Goal: Information Seeking & Learning: Learn about a topic

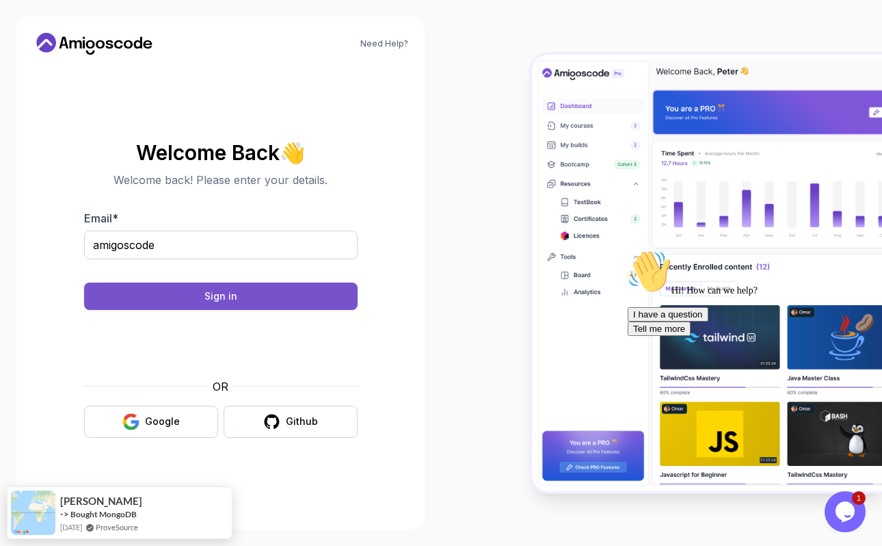
click at [288, 298] on button "Sign in" at bounding box center [221, 296] width 274 height 27
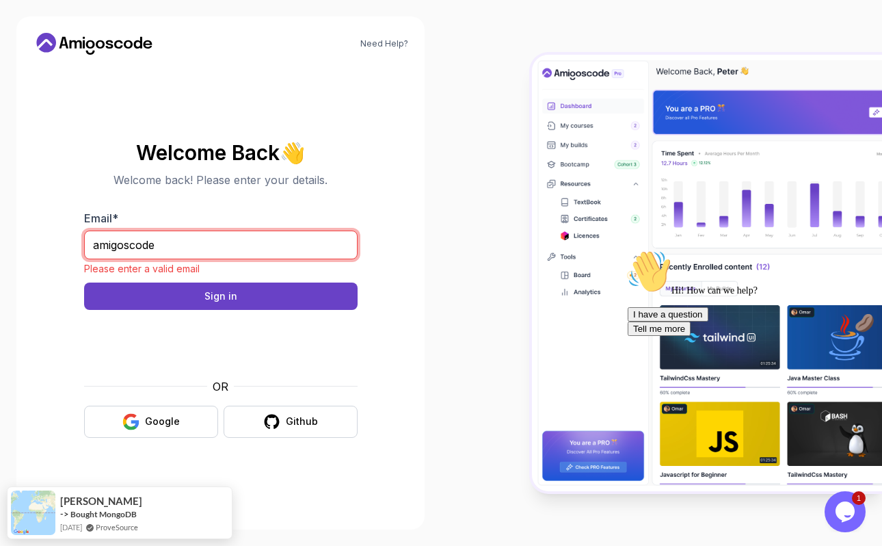
click at [241, 241] on input "amigoscode" at bounding box center [221, 245] width 274 height 29
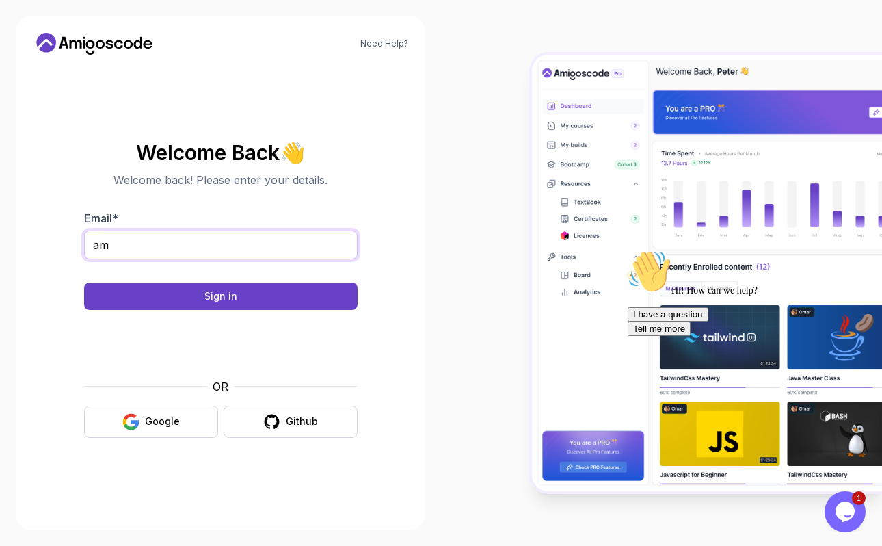
type input "a"
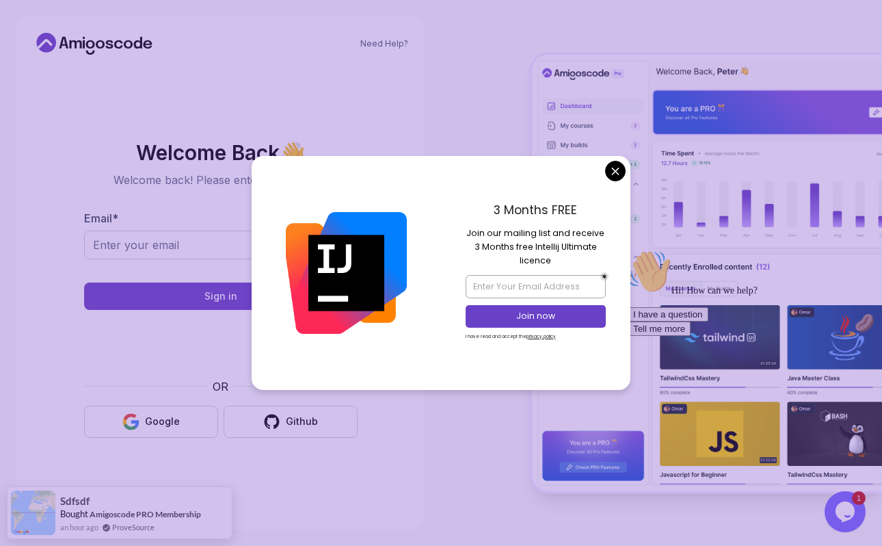
click at [615, 173] on body "TRANSLATE with x en English Arabic Hebrew Polish Bulgarian Hindi Portuguese Cat…" at bounding box center [441, 273] width 882 height 546
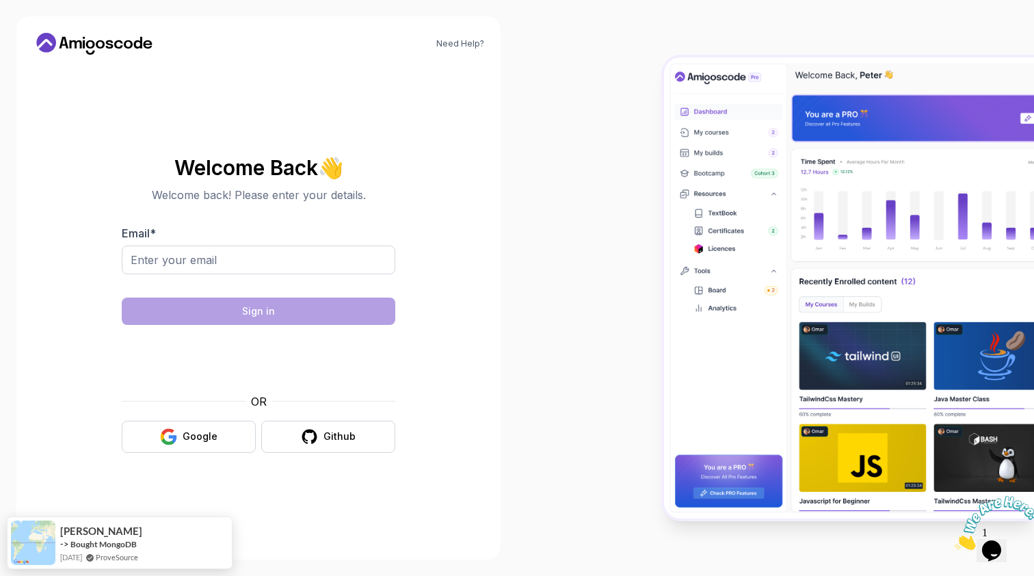
click at [272, 267] on input "Email *" at bounding box center [259, 260] width 274 height 29
click at [271, 264] on input "Email *" at bounding box center [259, 260] width 274 height 29
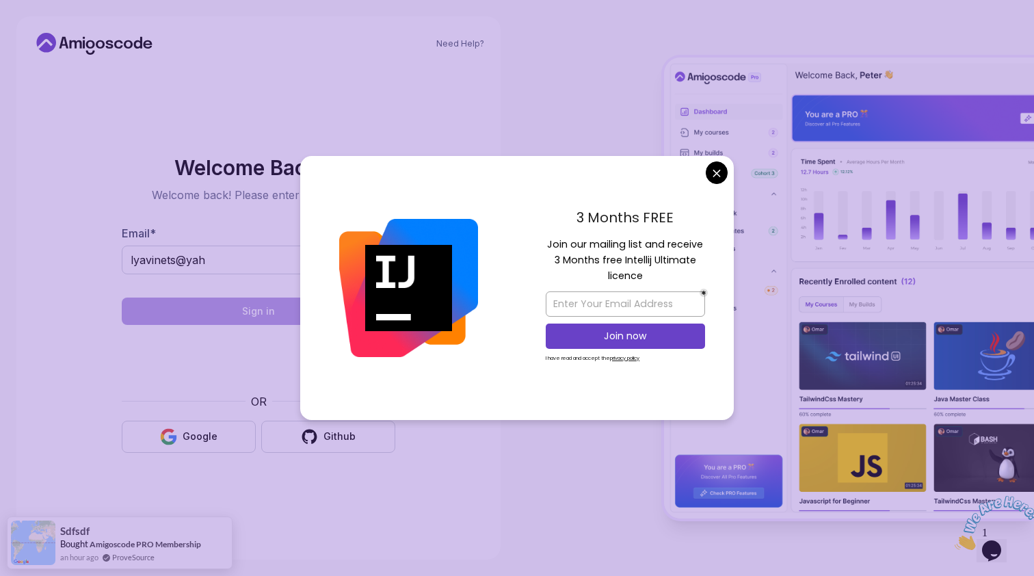
click at [712, 166] on body "TRANSLATE with x en English Arabic Hebrew Polish Bulgarian Hindi Portuguese Cat…" at bounding box center [517, 288] width 1034 height 576
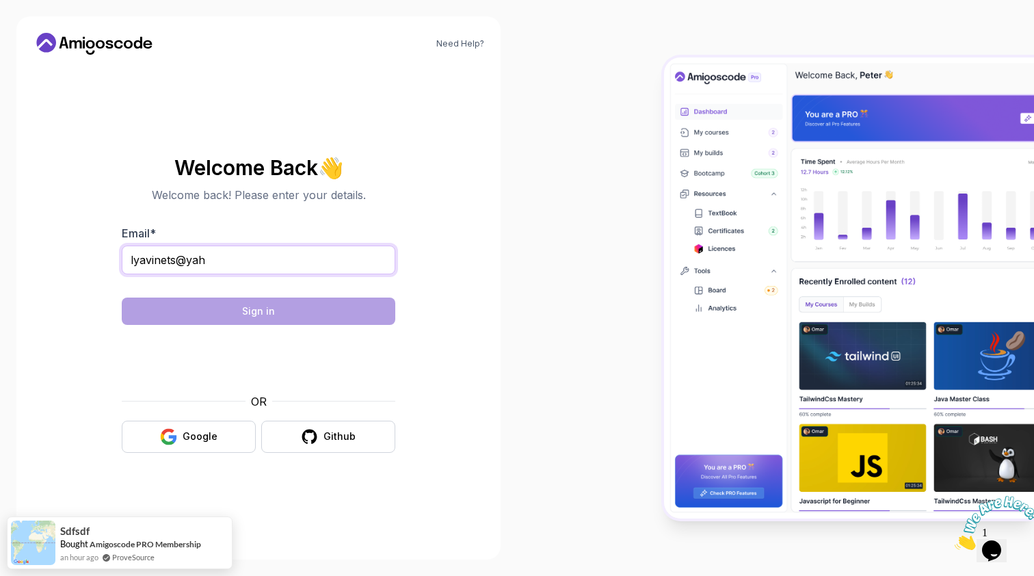
click at [235, 259] on input "lyavinets@yah" at bounding box center [259, 260] width 274 height 29
type input "l"
click at [209, 267] on input "Email *" at bounding box center [259, 260] width 274 height 29
click at [95, 417] on section "Welcome Back 👋 Welcome back! Please enter your details. Email * Sign in OR Goog…" at bounding box center [258, 305] width 451 height 324
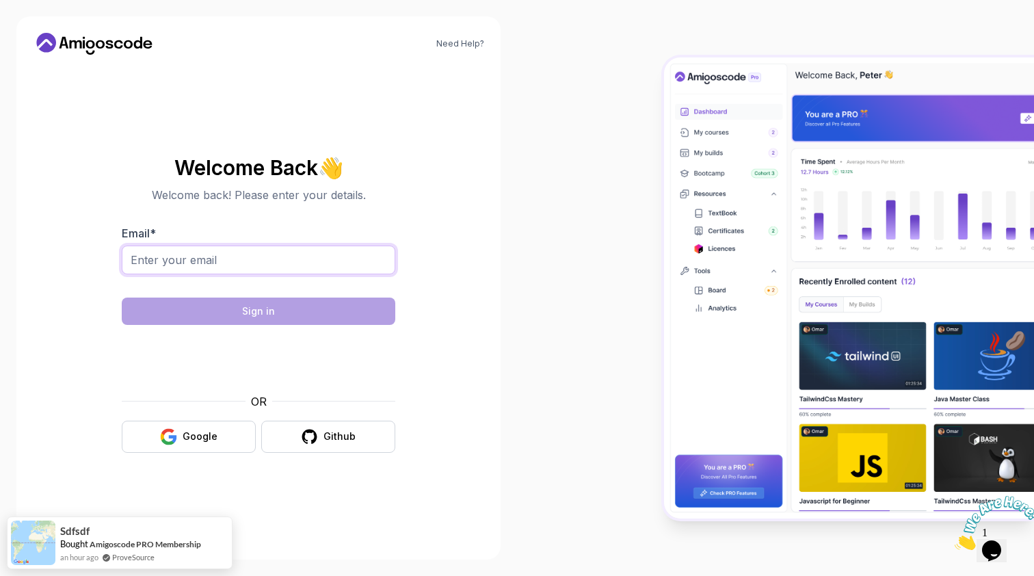
click at [194, 259] on input "Email *" at bounding box center [259, 260] width 274 height 29
type input "l"
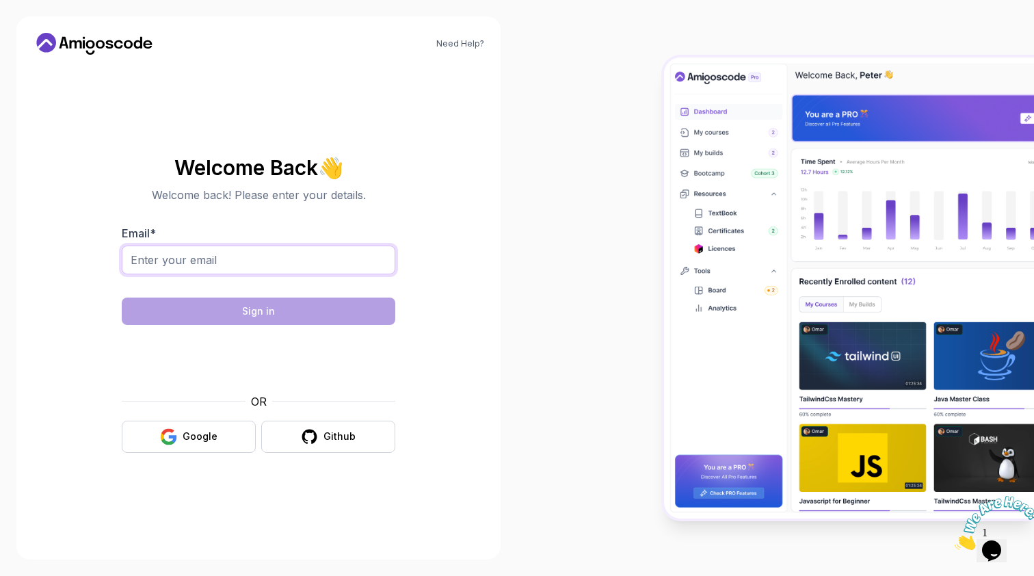
type input "liavynets@icloud.com"
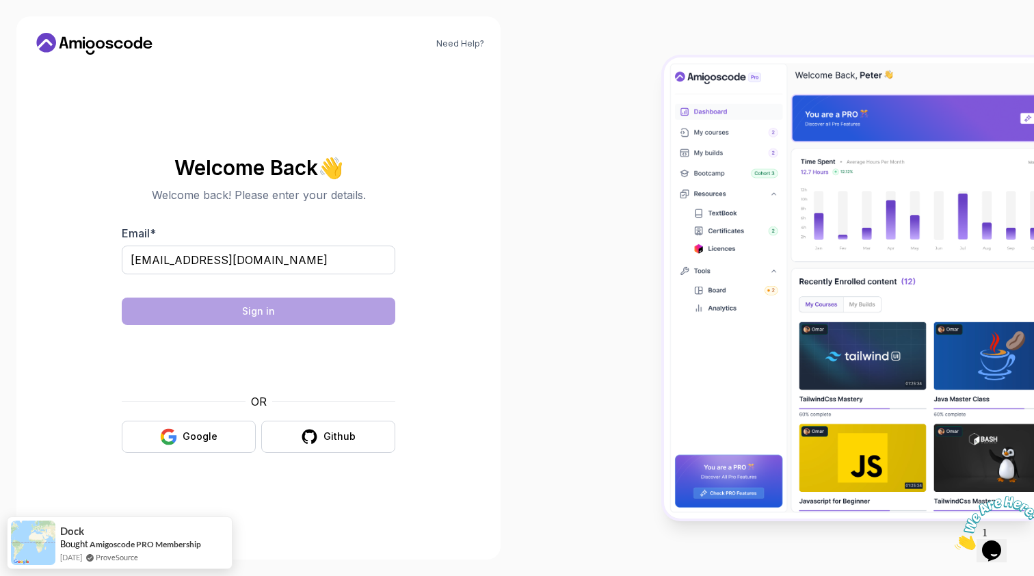
click at [252, 285] on div at bounding box center [259, 283] width 274 height 12
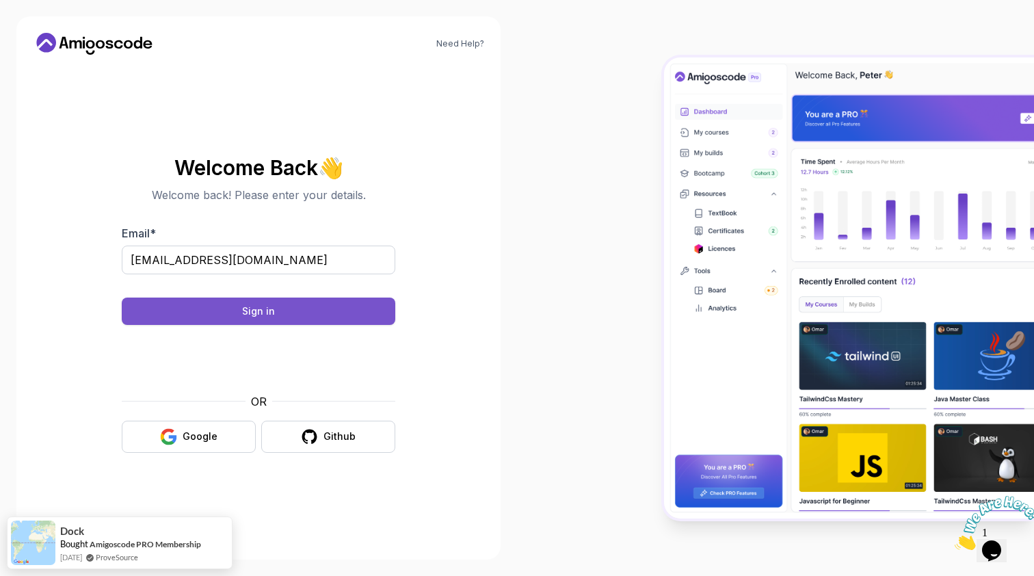
click at [257, 309] on div "Sign in" at bounding box center [258, 311] width 33 height 14
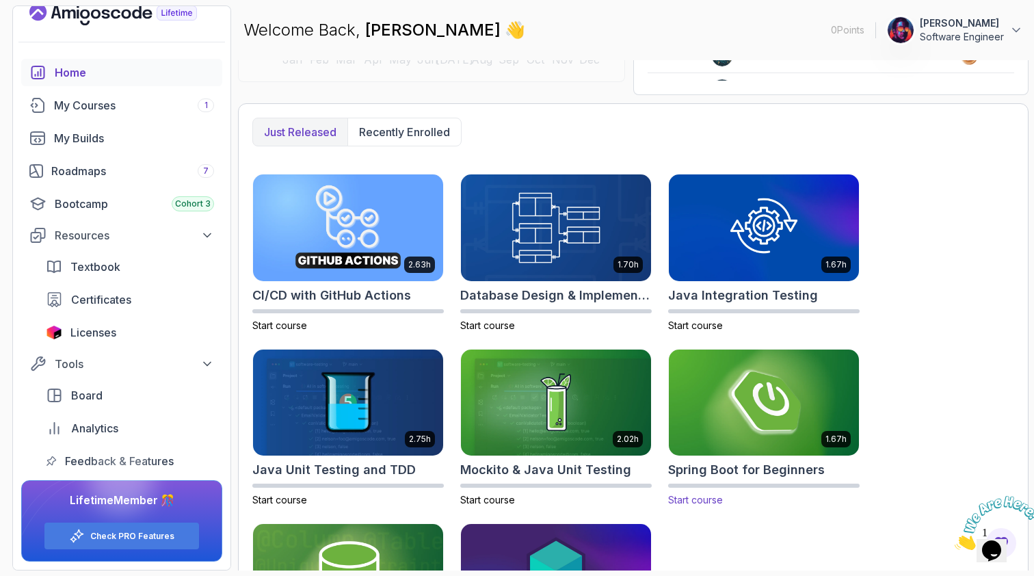
scroll to position [152, 0]
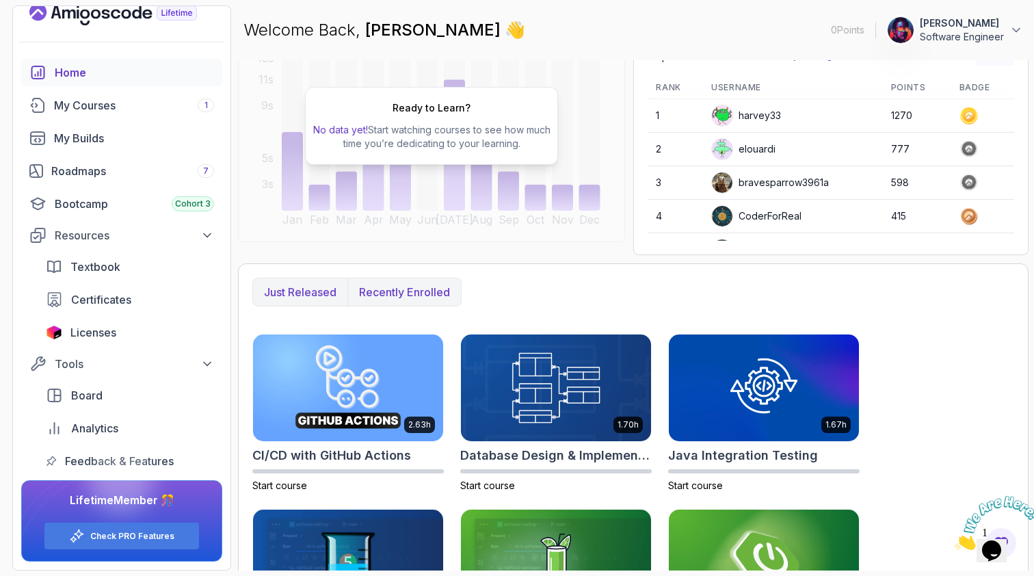
click at [422, 290] on p "Recently enrolled" at bounding box center [404, 292] width 91 height 16
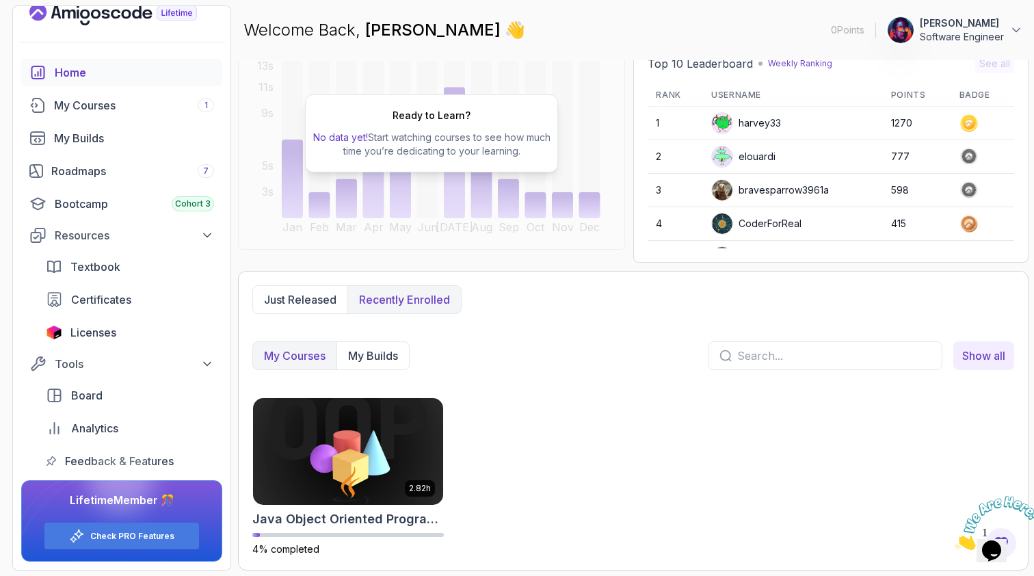
scroll to position [144, 0]
click at [81, 109] on div "My Courses 1" at bounding box center [134, 105] width 160 height 16
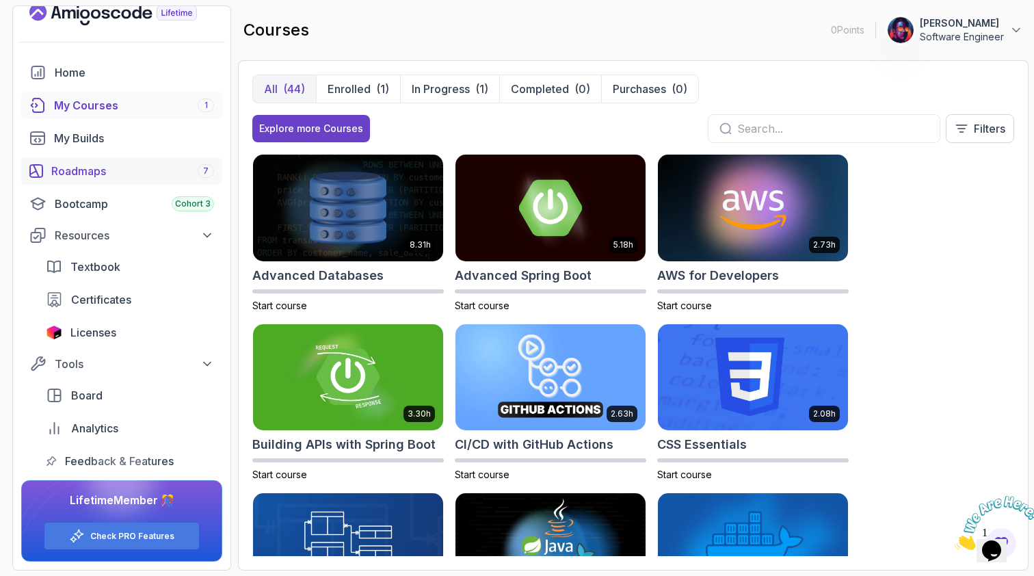
click at [90, 172] on div "Roadmaps 7" at bounding box center [132, 171] width 163 height 16
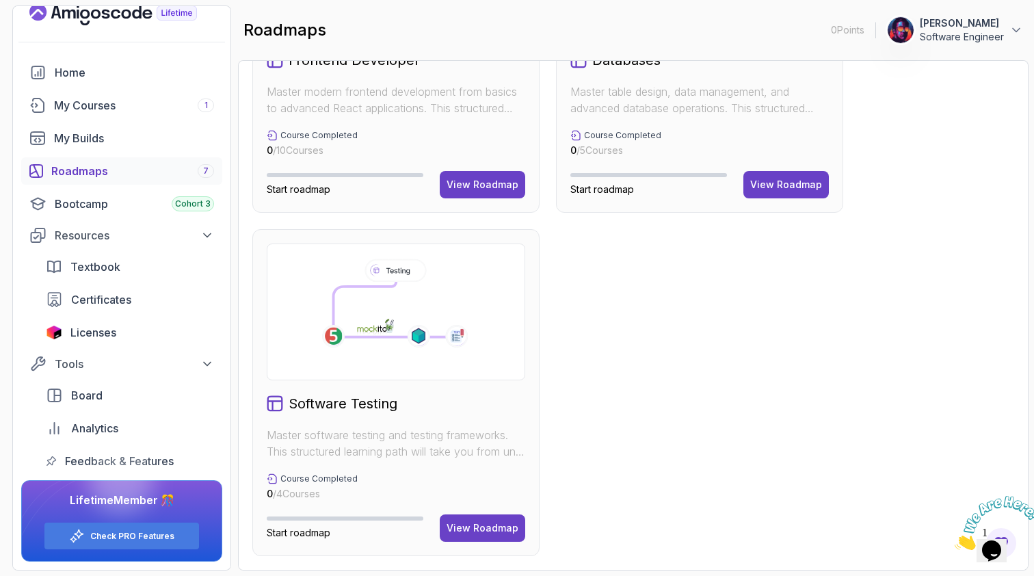
scroll to position [876, 0]
click at [167, 103] on div "My Courses 1" at bounding box center [134, 105] width 160 height 16
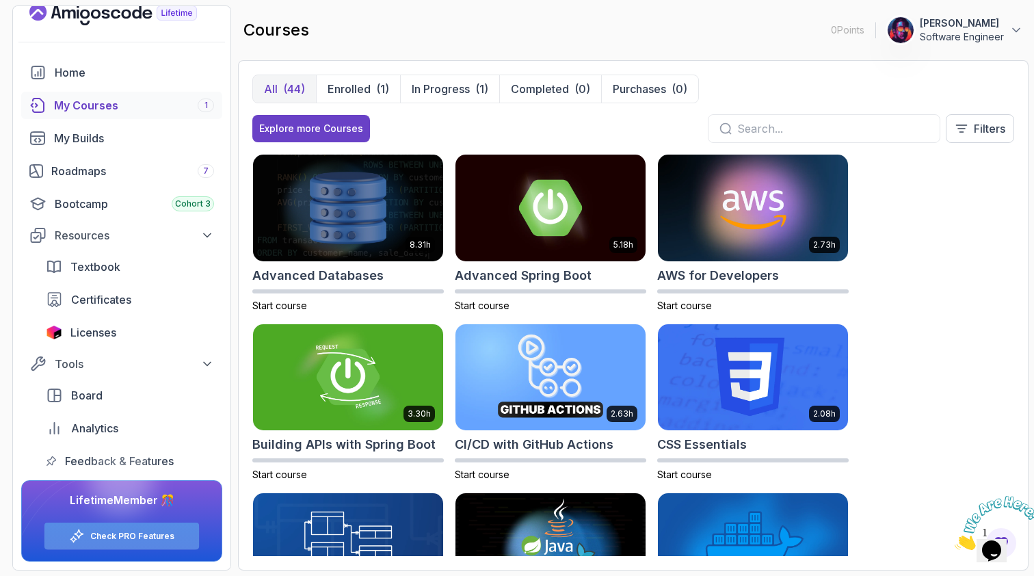
click at [172, 536] on link "Check PRO Features" at bounding box center [132, 536] width 84 height 11
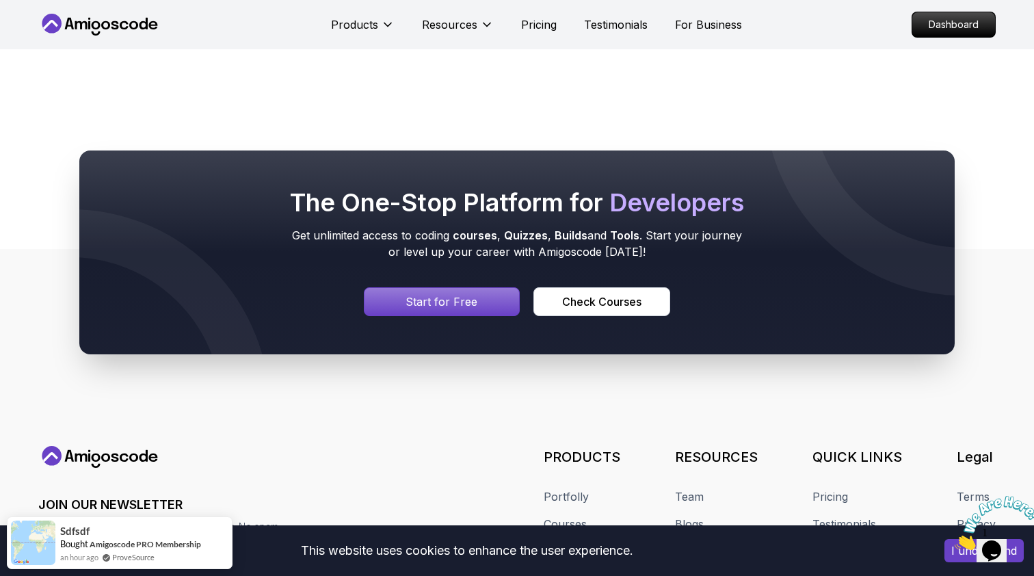
scroll to position [3025, 0]
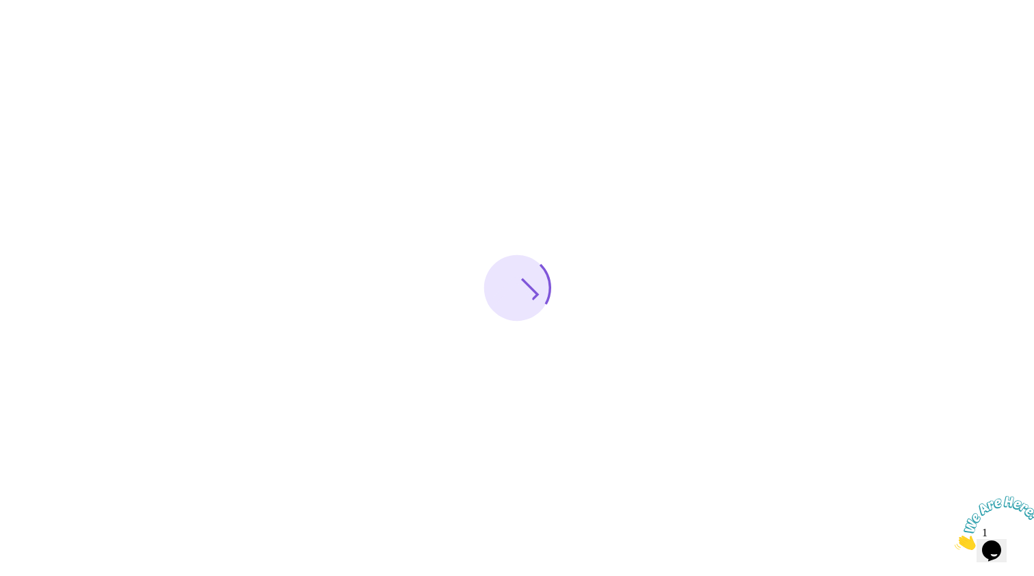
click at [958, 37] on div at bounding box center [517, 288] width 1034 height 576
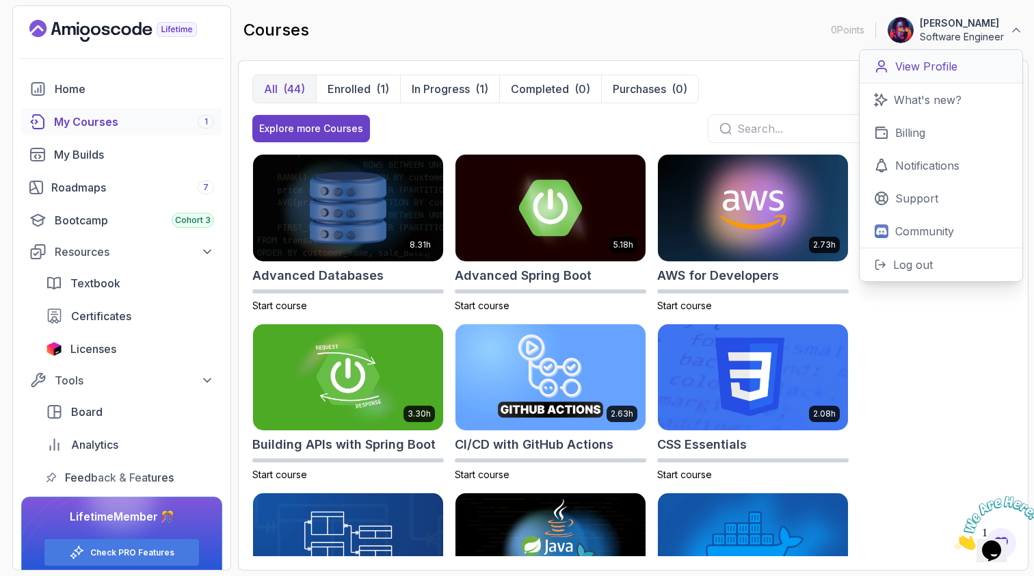
click at [952, 65] on p "View Profile" at bounding box center [926, 66] width 62 height 16
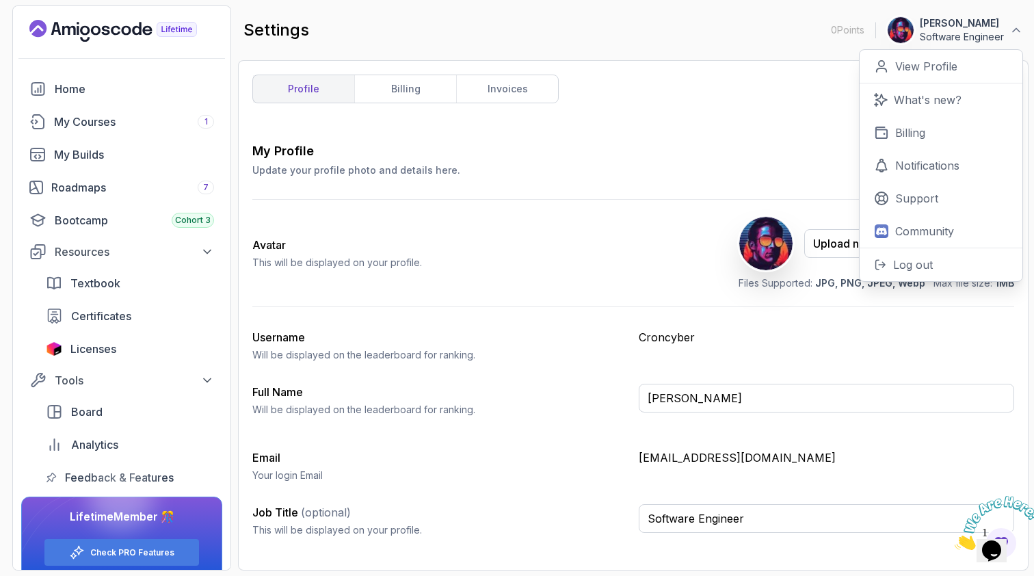
click at [678, 249] on div "Avatar This will be displayed on your profile. Upload new Picture Delete Files …" at bounding box center [633, 253] width 762 height 107
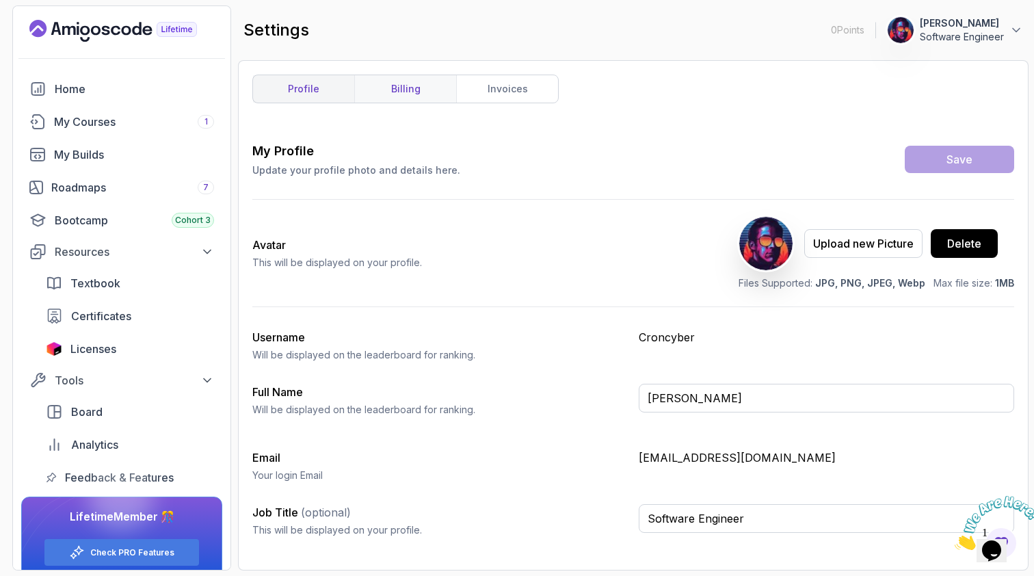
click at [402, 91] on link "billing" at bounding box center [405, 88] width 102 height 27
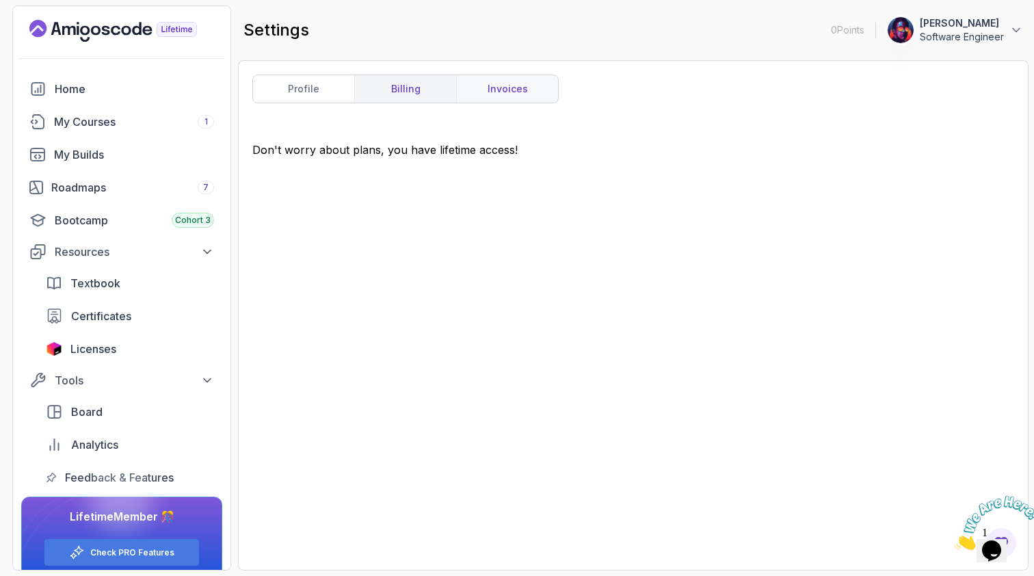
click at [522, 90] on link "invoices" at bounding box center [507, 88] width 102 height 27
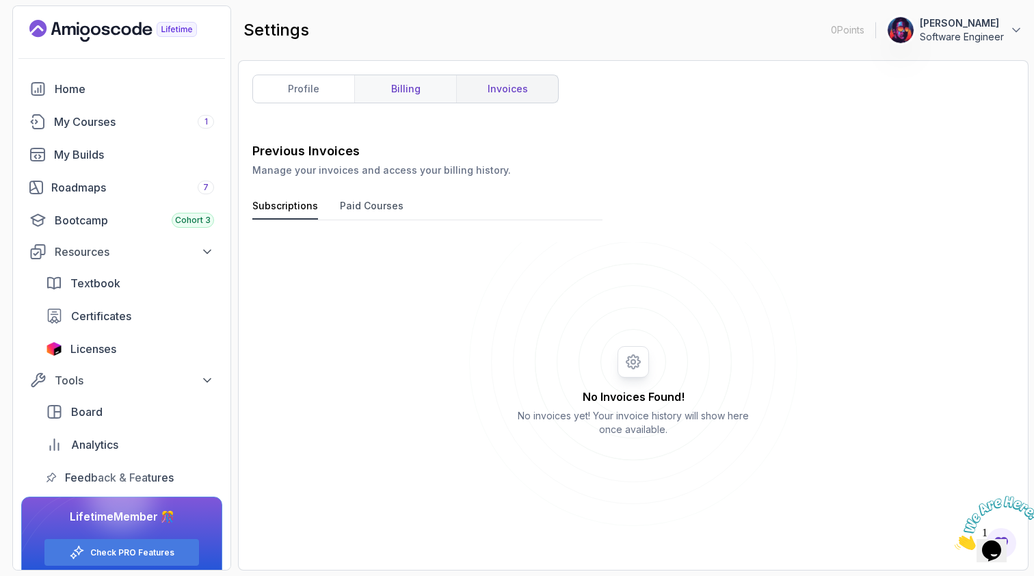
click at [397, 95] on link "billing" at bounding box center [405, 88] width 102 height 27
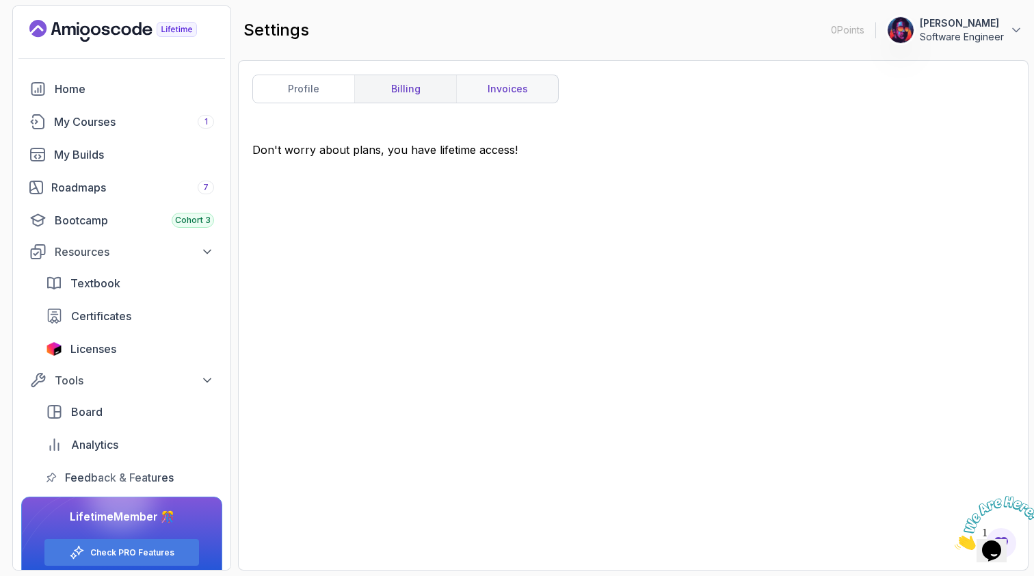
click at [511, 90] on link "invoices" at bounding box center [507, 88] width 102 height 27
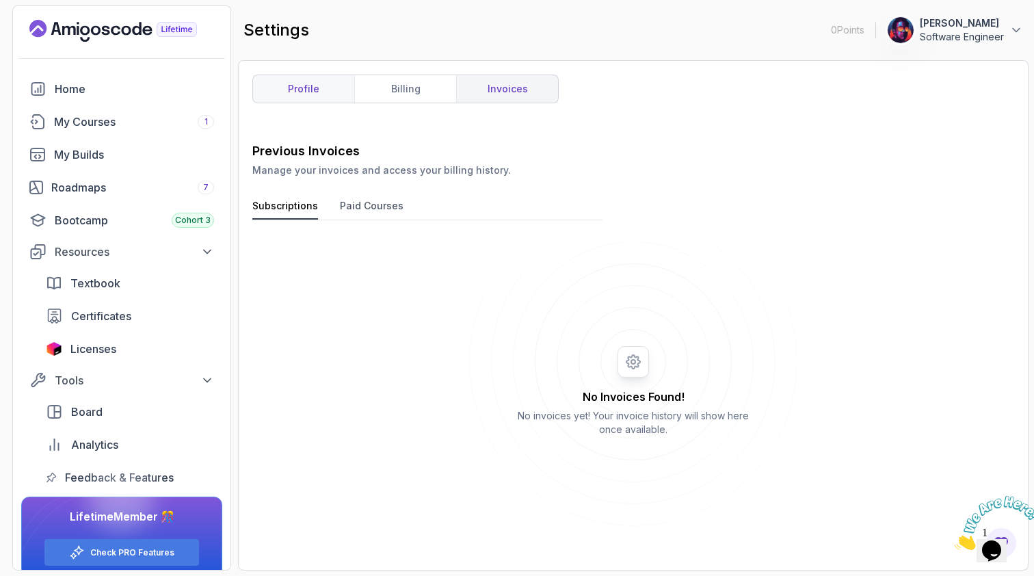
click at [272, 96] on link "profile" at bounding box center [303, 88] width 101 height 27
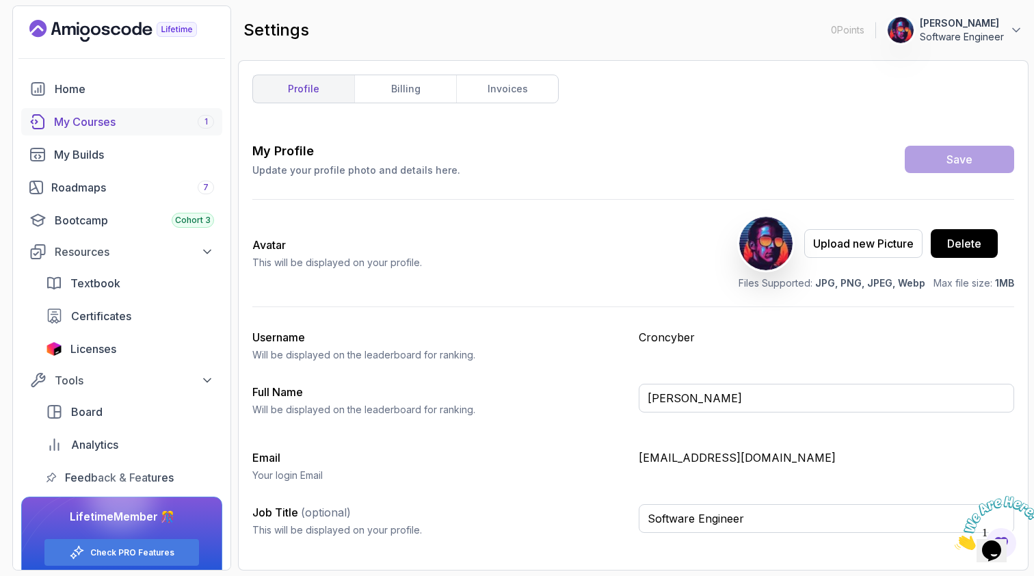
click at [69, 128] on div "My Courses 1" at bounding box center [134, 122] width 160 height 16
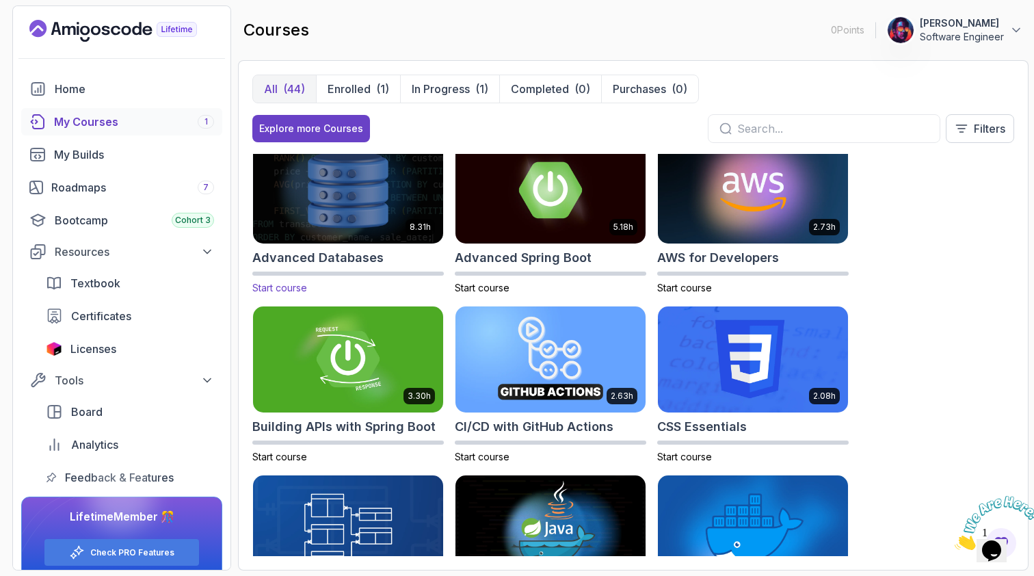
scroll to position [9, 0]
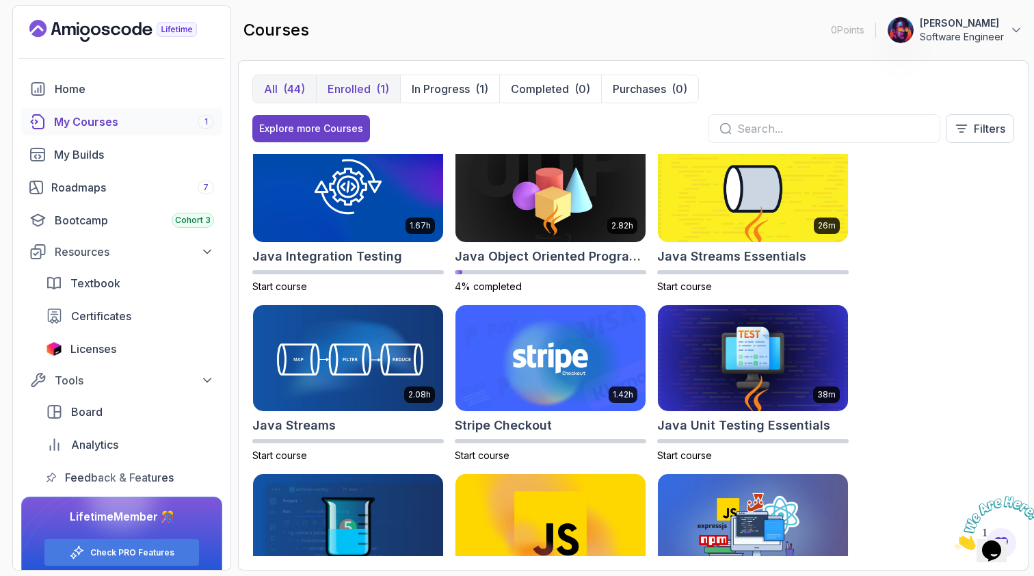
click at [355, 86] on p "Enrolled" at bounding box center [349, 89] width 43 height 16
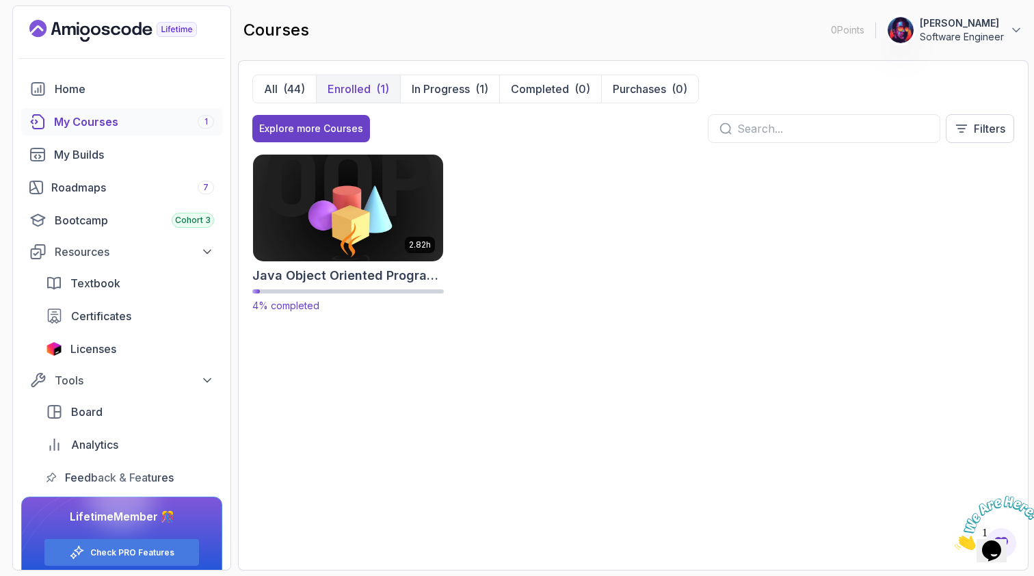
click at [364, 194] on img at bounding box center [348, 207] width 200 height 111
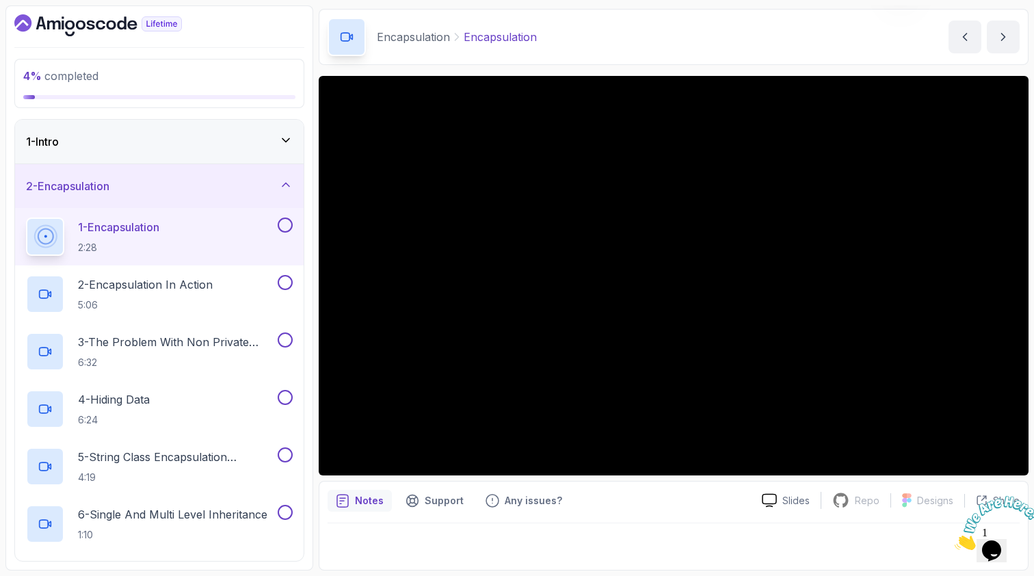
scroll to position [46, 0]
